Goal: Book appointment/travel/reservation

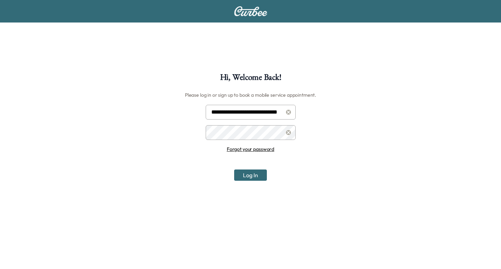
click at [258, 112] on input "**********" at bounding box center [251, 112] width 90 height 15
type input "**********"
click at [251, 178] on button "Log In" at bounding box center [250, 174] width 33 height 11
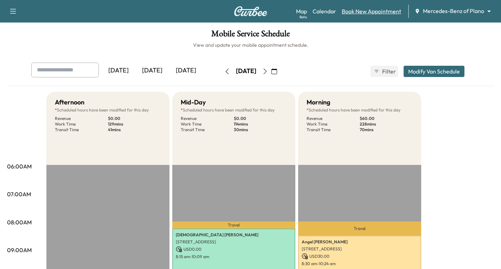
click at [367, 13] on link "Book New Appointment" at bounding box center [371, 11] width 59 height 8
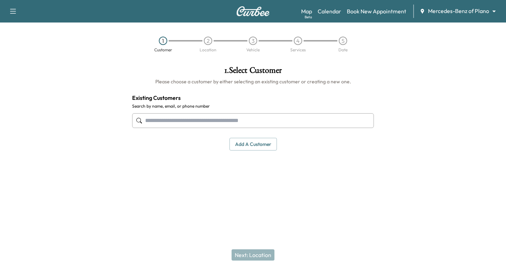
click at [148, 119] on input "text" at bounding box center [253, 120] width 242 height 15
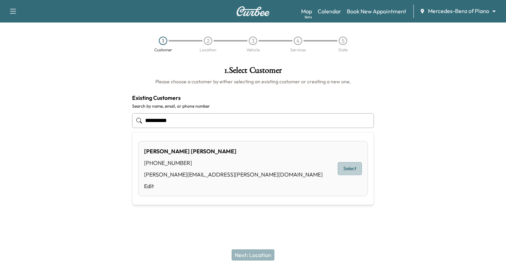
click at [350, 168] on button "Select" at bounding box center [350, 168] width 24 height 13
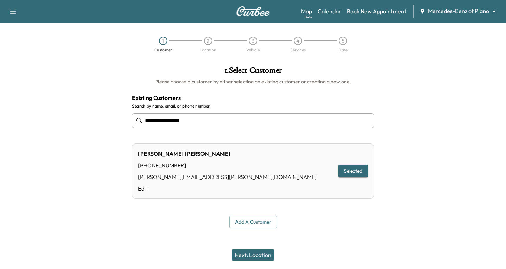
type input "**********"
click at [251, 254] on button "Next: Location" at bounding box center [253, 254] width 43 height 11
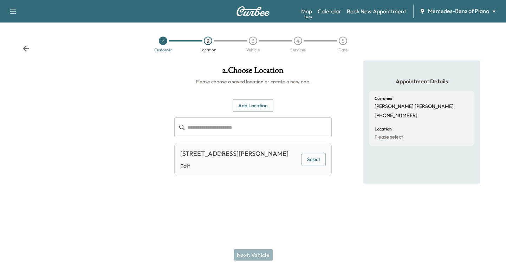
click at [309, 163] on button "Select" at bounding box center [314, 159] width 24 height 13
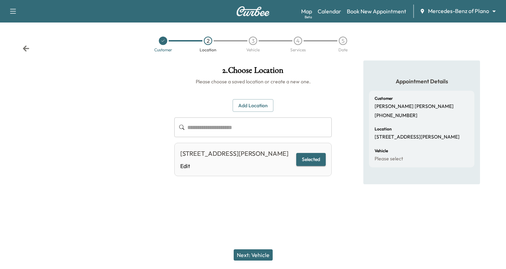
click at [254, 253] on button "Next: Vehicle" at bounding box center [253, 254] width 39 height 11
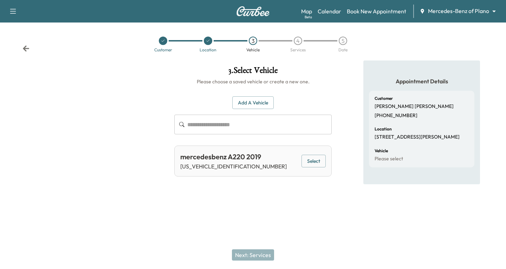
click at [316, 160] on button "Select" at bounding box center [314, 161] width 24 height 13
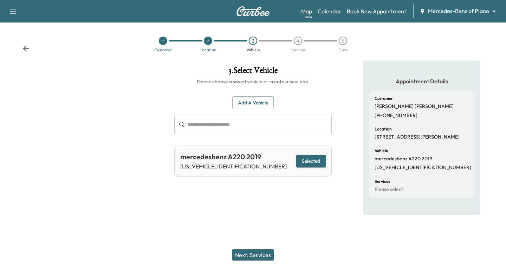
click at [250, 251] on button "Next: Services" at bounding box center [253, 254] width 42 height 11
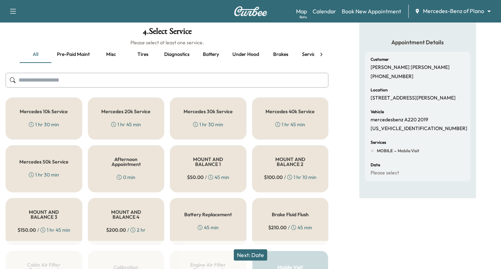
scroll to position [30, 0]
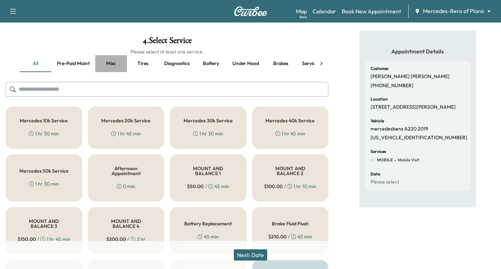
click at [112, 65] on button "Misc" at bounding box center [111, 63] width 32 height 17
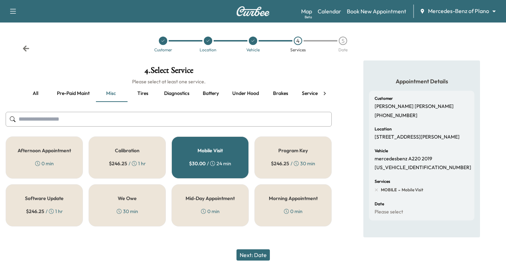
click at [37, 93] on button "all" at bounding box center [36, 93] width 32 height 17
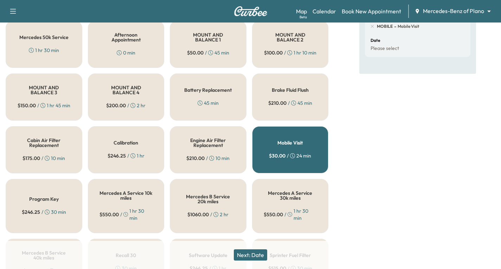
scroll to position [176, 0]
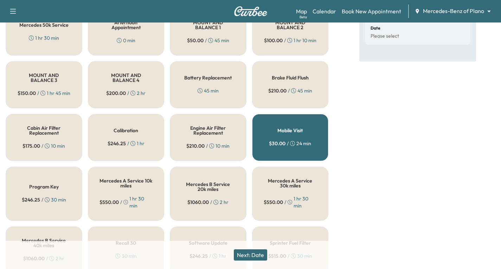
click at [256, 251] on button "Next: Date" at bounding box center [250, 254] width 33 height 11
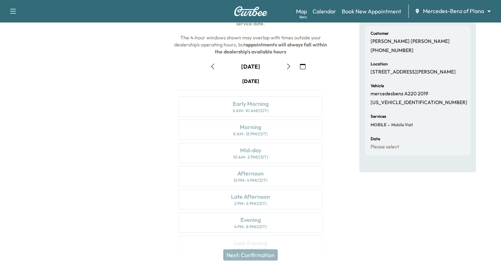
scroll to position [83, 0]
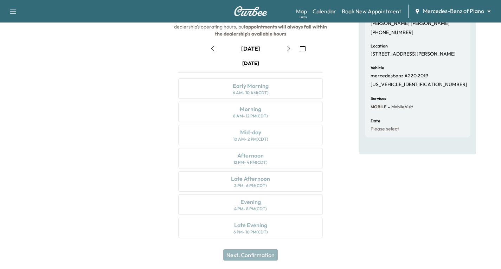
click at [289, 49] on icon "button" at bounding box center [289, 49] width 6 height 6
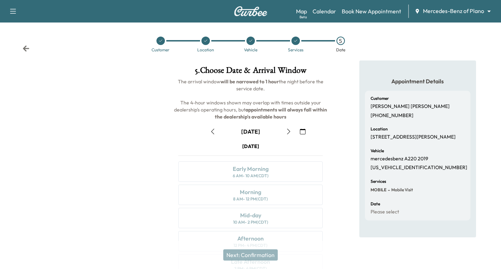
click at [287, 129] on icon "button" at bounding box center [288, 132] width 3 height 6
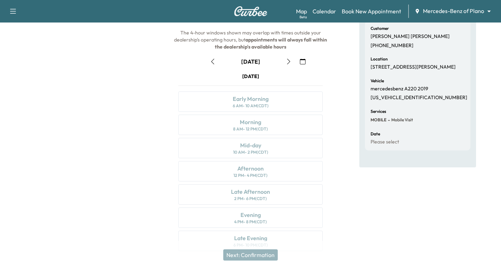
scroll to position [83, 0]
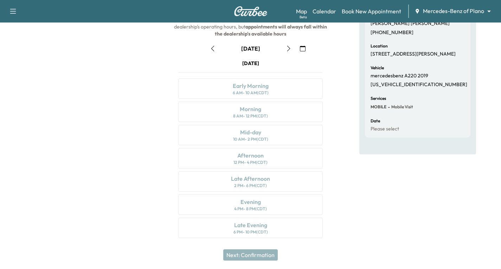
click at [289, 50] on icon "button" at bounding box center [289, 49] width 6 height 6
click at [290, 49] on icon "button" at bounding box center [289, 49] width 6 height 6
click at [213, 50] on icon "button" at bounding box center [213, 49] width 6 height 6
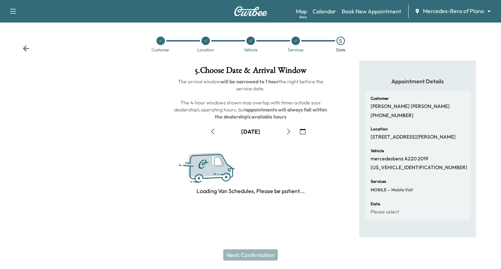
scroll to position [0, 0]
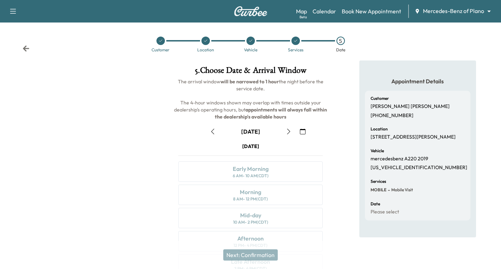
click at [287, 132] on icon "button" at bounding box center [289, 132] width 6 height 6
click at [288, 133] on icon "button" at bounding box center [289, 132] width 6 height 6
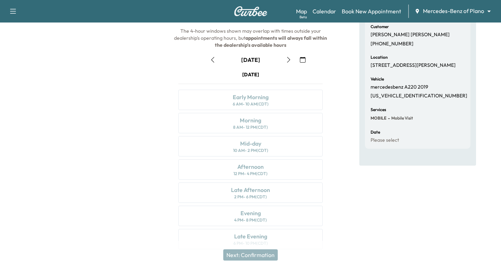
scroll to position [83, 0]
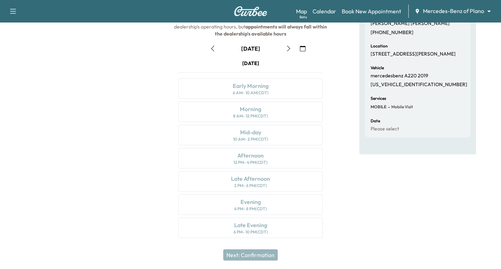
click at [287, 48] on icon "button" at bounding box center [289, 49] width 6 height 6
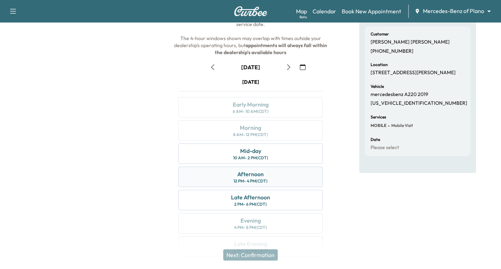
scroll to position [70, 0]
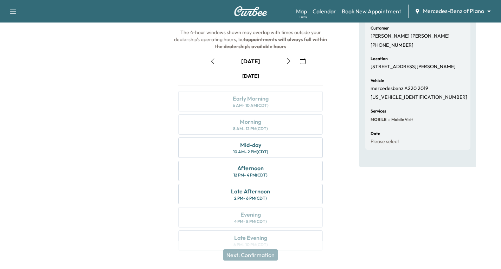
click at [212, 61] on icon "button" at bounding box center [213, 61] width 6 height 6
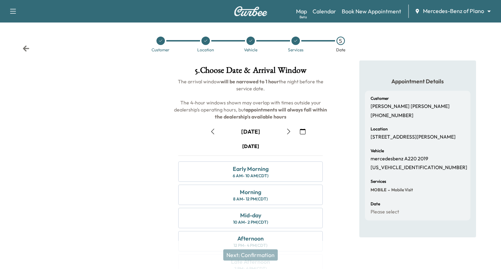
click at [214, 129] on icon "button" at bounding box center [212, 132] width 3 height 6
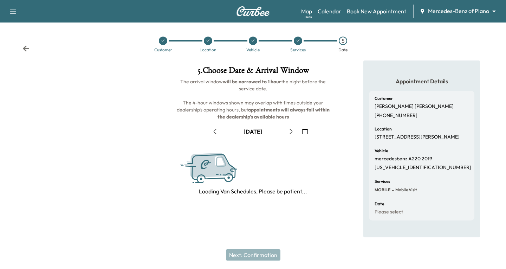
click at [213, 129] on icon "button" at bounding box center [215, 132] width 6 height 6
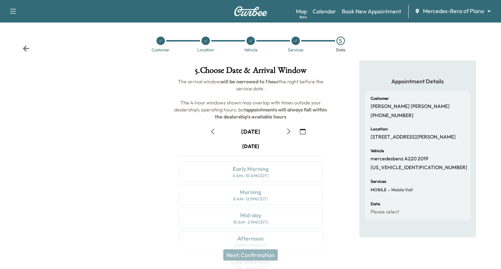
click at [213, 129] on icon "button" at bounding box center [213, 132] width 6 height 6
click at [210, 132] on icon "button" at bounding box center [213, 132] width 6 height 6
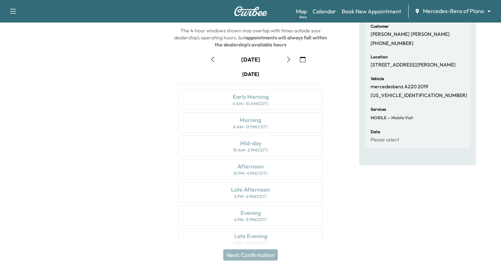
scroll to position [83, 0]
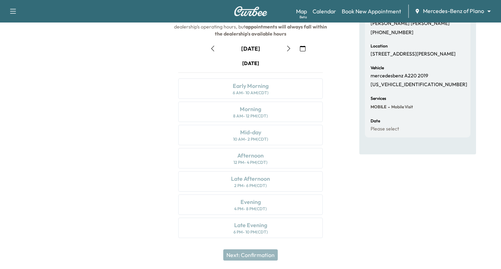
click at [209, 48] on button "button" at bounding box center [213, 48] width 12 height 11
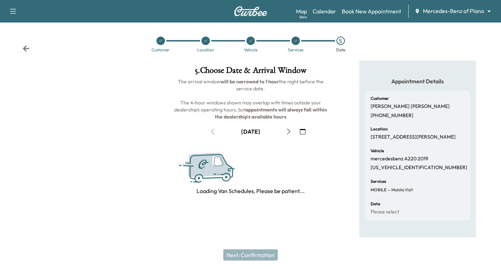
scroll to position [0, 0]
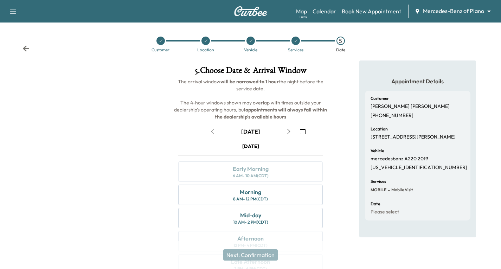
click at [290, 130] on icon "button" at bounding box center [289, 132] width 6 height 6
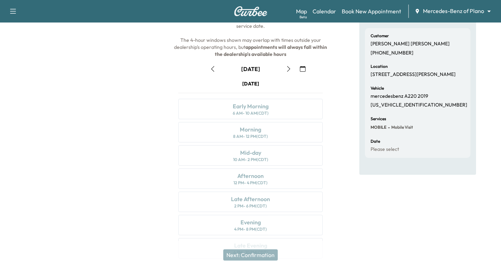
scroll to position [83, 0]
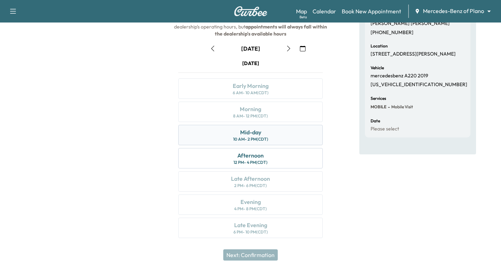
click at [273, 138] on div "Mid-day 10 AM - 2 PM (CDT)" at bounding box center [250, 135] width 144 height 20
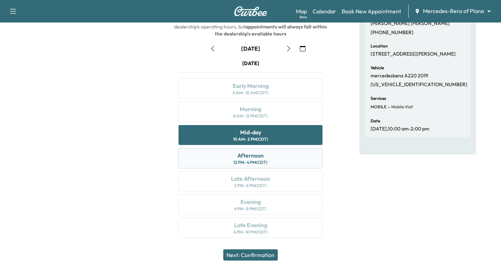
click at [280, 158] on div "Afternoon 12 PM - 4 PM (CDT)" at bounding box center [250, 158] width 144 height 20
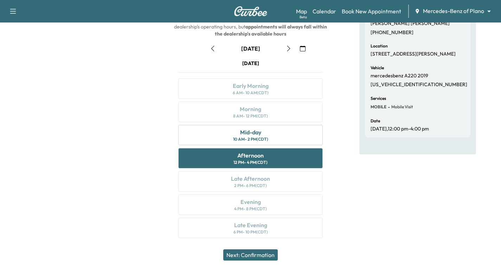
click at [271, 256] on button "Next: Confirmation" at bounding box center [250, 254] width 54 height 11
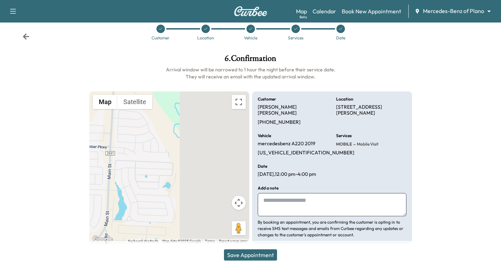
click at [271, 254] on button "Save Appointment" at bounding box center [250, 254] width 53 height 11
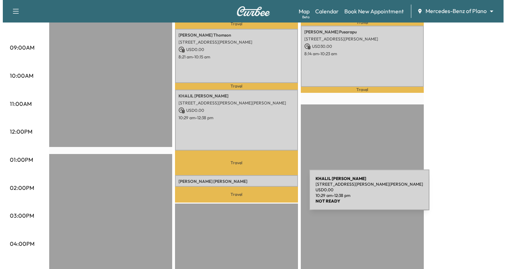
scroll to position [246, 0]
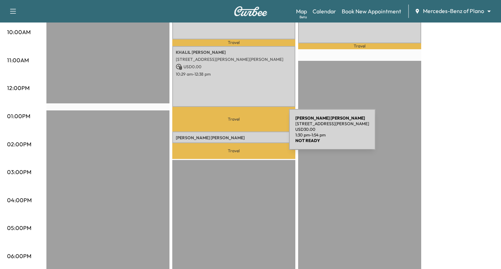
click at [236, 135] on p "[PERSON_NAME]" at bounding box center [234, 138] width 116 height 6
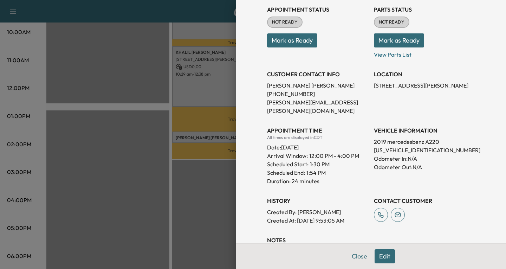
scroll to position [130, 0]
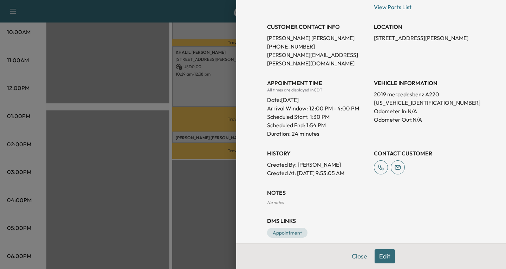
click at [382, 253] on button "Edit" at bounding box center [385, 256] width 20 height 14
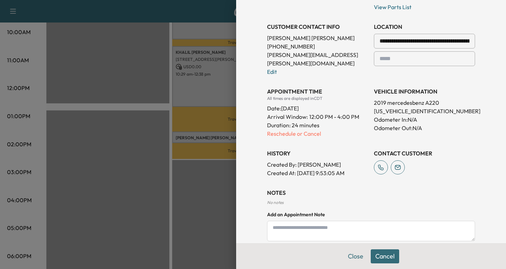
click at [288, 221] on textarea at bounding box center [371, 231] width 208 height 20
type textarea "**********"
click at [465, 243] on button "Save" at bounding box center [466, 248] width 19 height 11
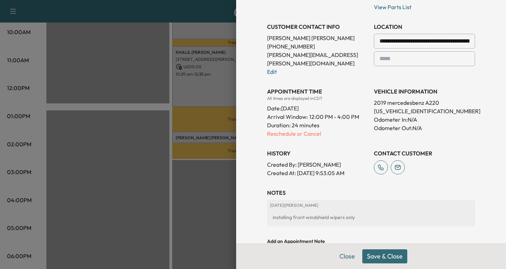
click at [379, 256] on button "Save & Close" at bounding box center [384, 256] width 45 height 14
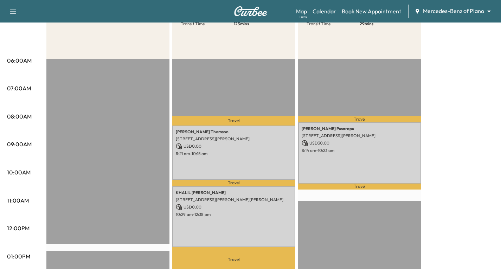
scroll to position [0, 0]
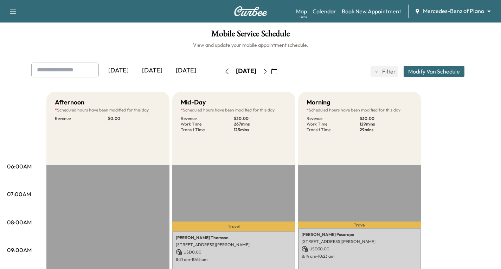
click at [11, 11] on icon "button" at bounding box center [13, 11] width 8 height 8
click at [21, 39] on button "Log Out" at bounding box center [25, 39] width 26 height 11
